Goal: Task Accomplishment & Management: Use online tool/utility

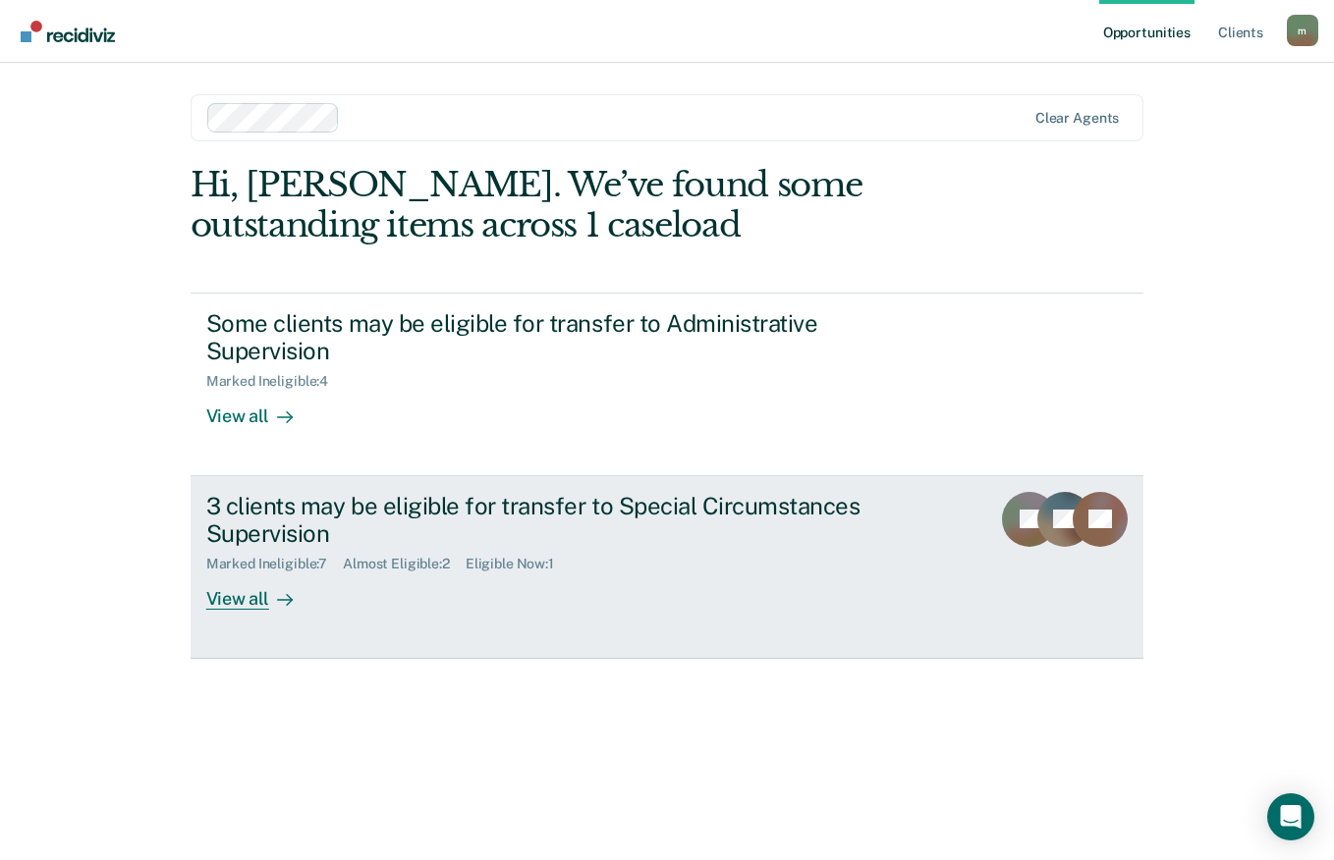
click at [258, 598] on div "View all" at bounding box center [261, 592] width 110 height 38
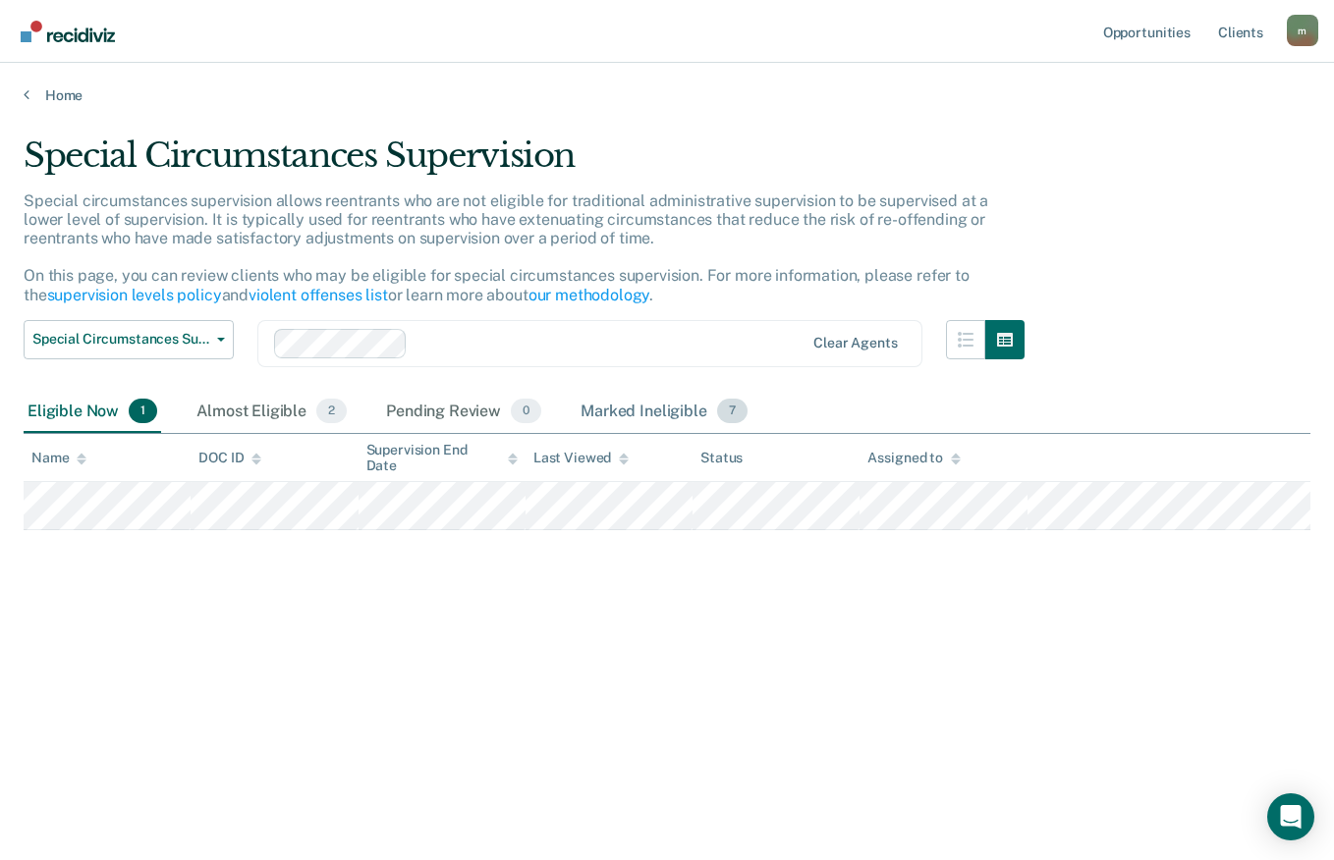
click at [655, 409] on div "Marked Ineligible 7" at bounding box center [663, 412] width 175 height 43
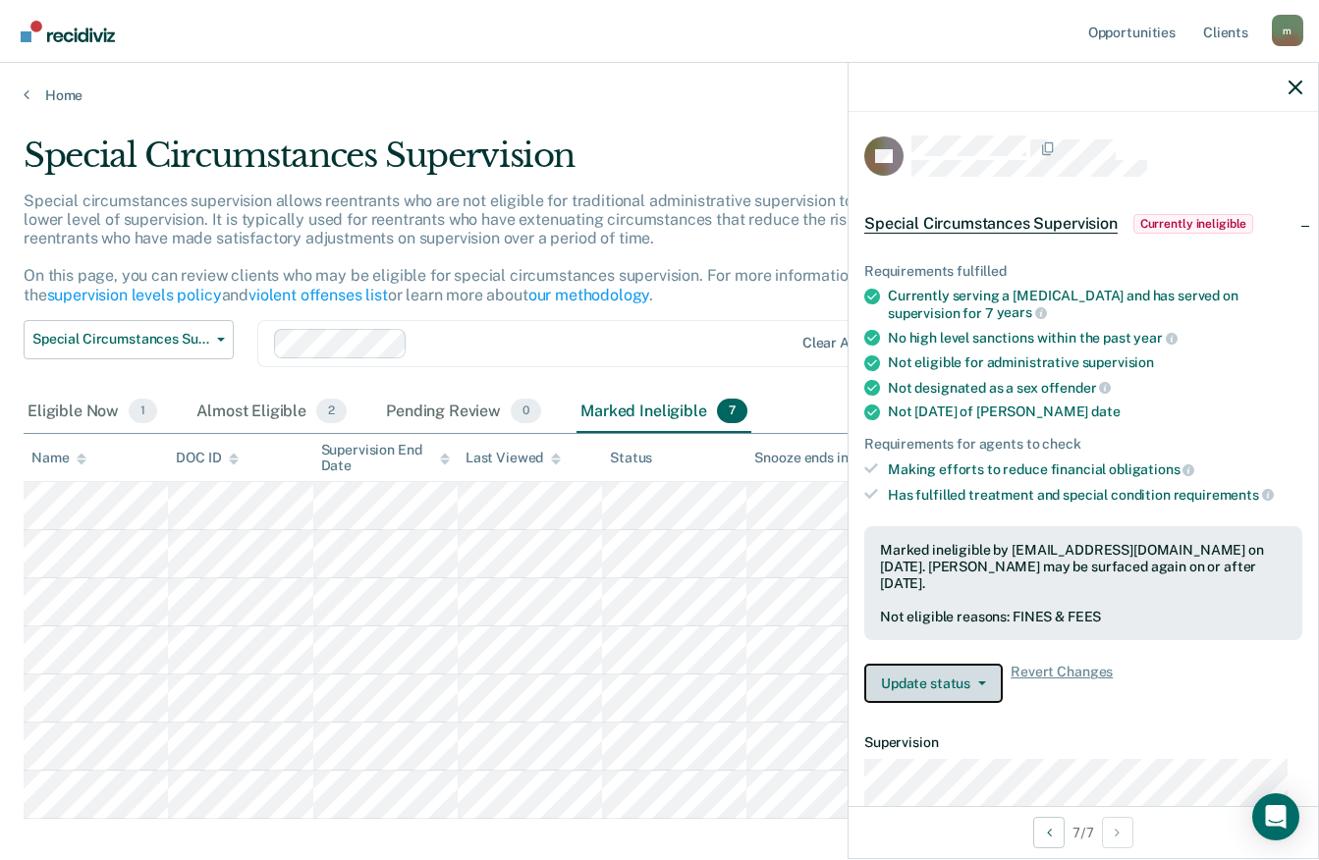
click at [978, 682] on icon "button" at bounding box center [982, 684] width 8 height 4
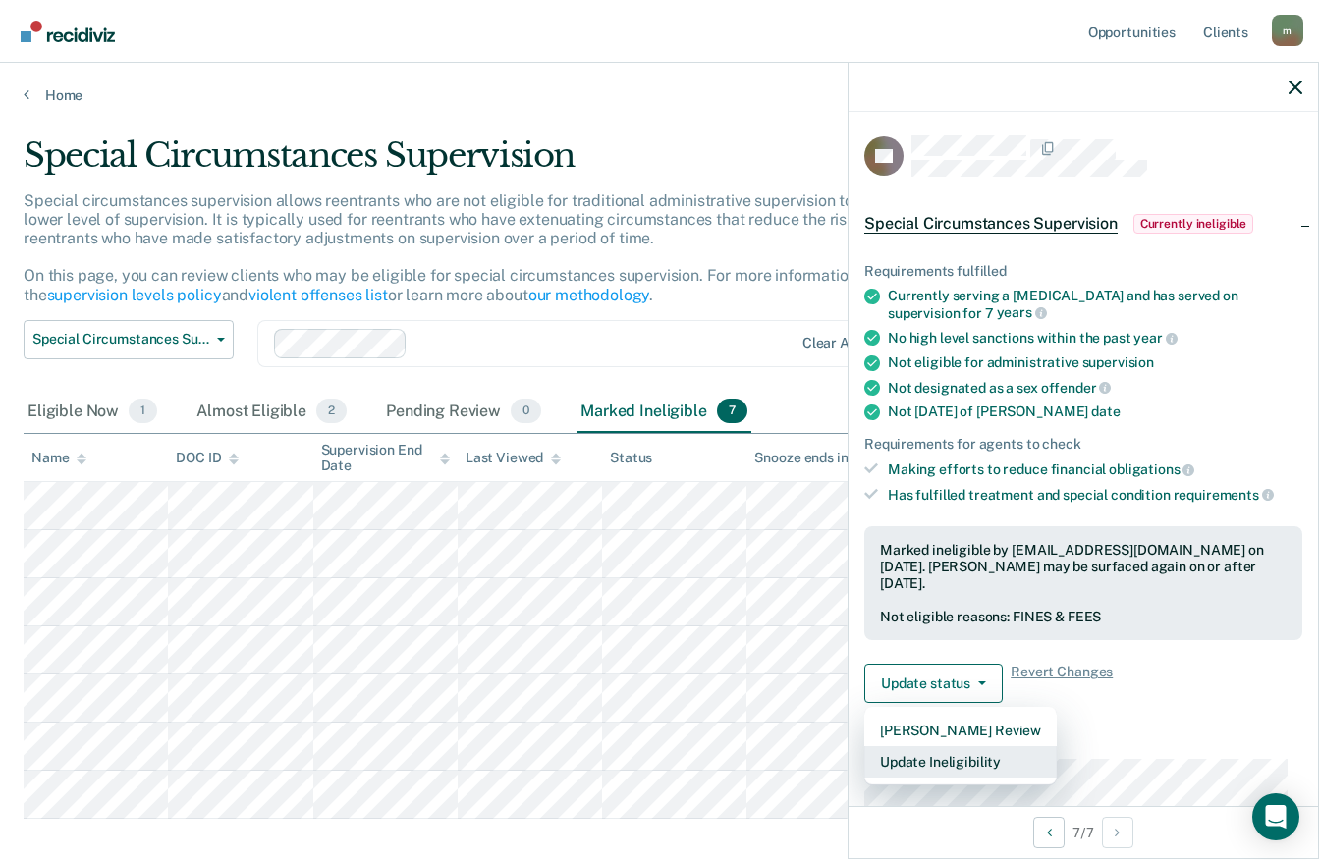
click at [995, 764] on button "Update Ineligibility" at bounding box center [960, 761] width 192 height 31
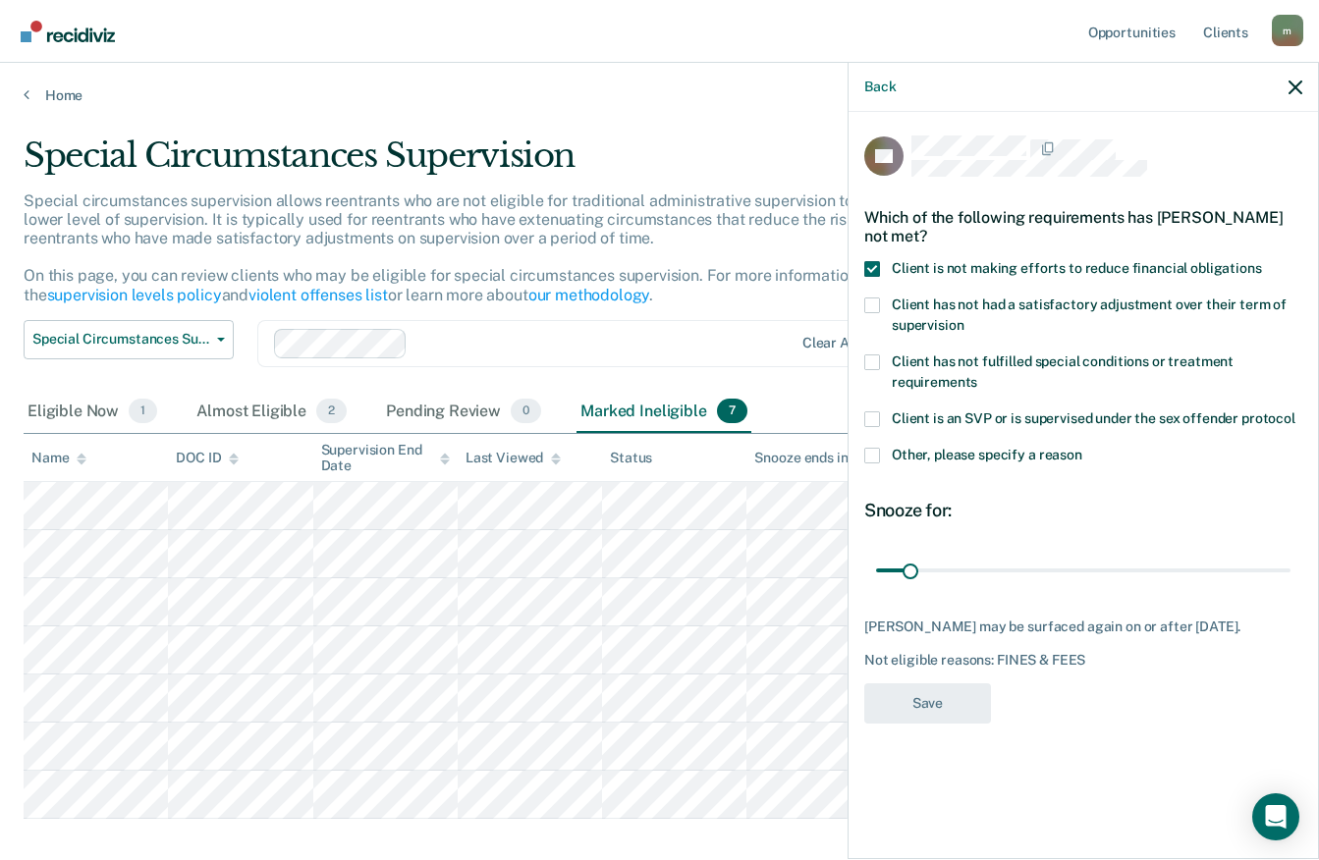
click at [878, 274] on span at bounding box center [872, 269] width 16 height 16
click at [1262, 261] on input "Client is not making efforts to reduce financial obligations" at bounding box center [1262, 261] width 0 height 0
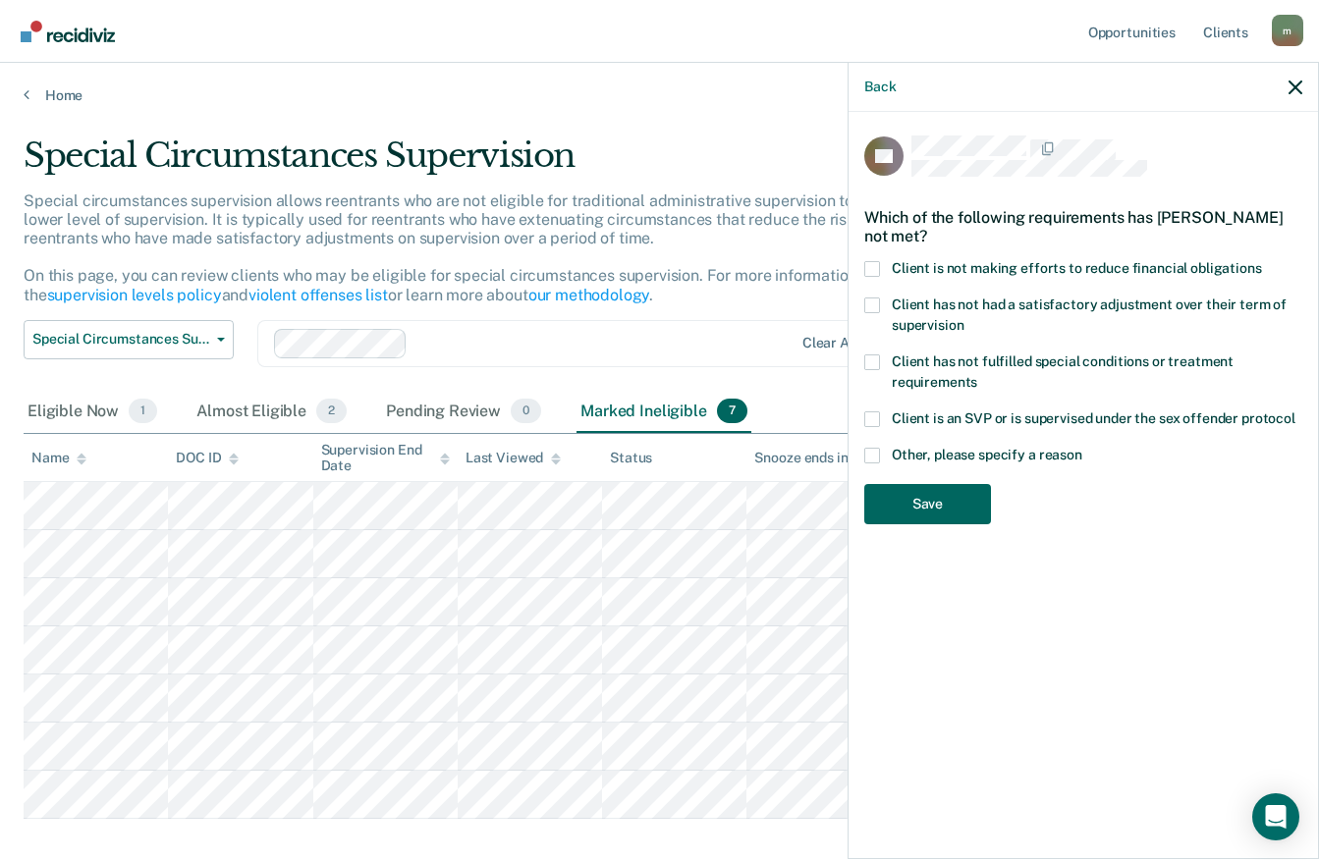
click at [956, 509] on button "Save" at bounding box center [927, 504] width 127 height 40
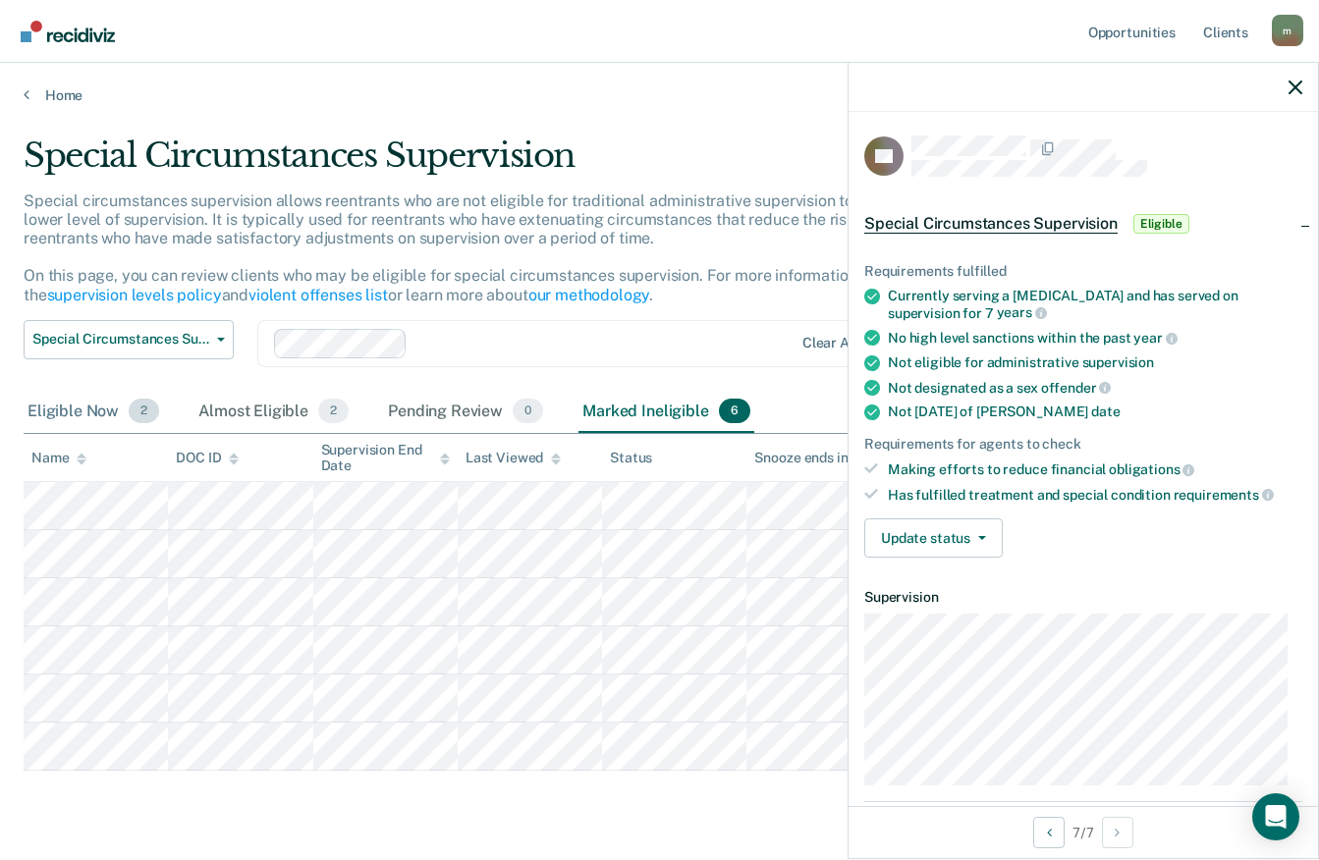
click at [89, 405] on div "Eligible Now 2" at bounding box center [93, 412] width 139 height 43
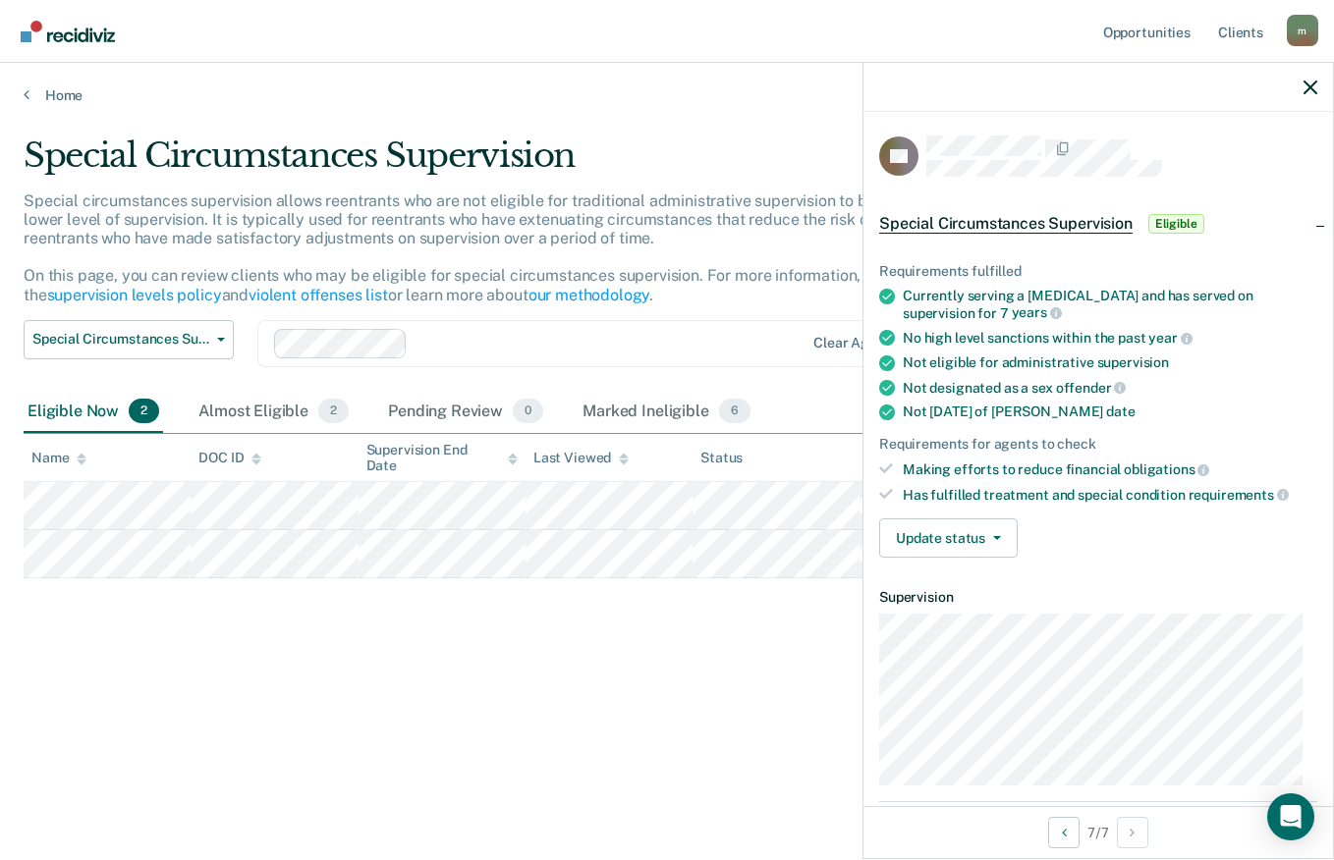
click at [226, 795] on main "Special Circumstances Supervision Special circumstances supervision allows reen…" at bounding box center [667, 479] width 1334 height 750
